Goal: Task Accomplishment & Management: Manage account settings

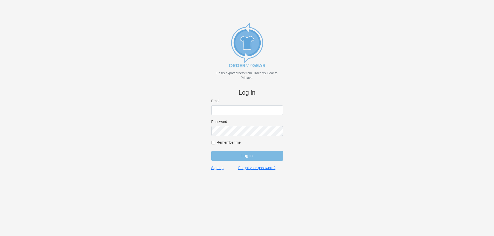
type input "[PERSON_NAME][EMAIL_ADDRESS][DOMAIN_NAME]"
click at [149, 58] on body "Easily export orders from Order My Gear to Printavo. Log in Email [PERSON_NAME]…" at bounding box center [247, 127] width 477 height 236
type input "[PERSON_NAME][EMAIL_ADDRESS][DOMAIN_NAME]"
click at [368, 114] on body "Easily export orders from Order My Gear to Printavo. Log in Email [PERSON_NAME]…" at bounding box center [247, 127] width 477 height 236
